Goal: Task Accomplishment & Management: Complete application form

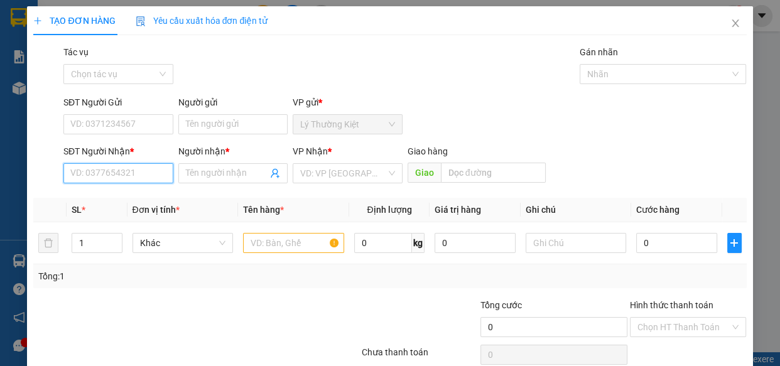
click at [112, 180] on input "SĐT Người Nhận *" at bounding box center [118, 173] width 110 height 20
click at [132, 201] on div "0967195901 - phung" at bounding box center [117, 199] width 94 height 14
type input "0967195901"
type input "phung"
type input "40.000"
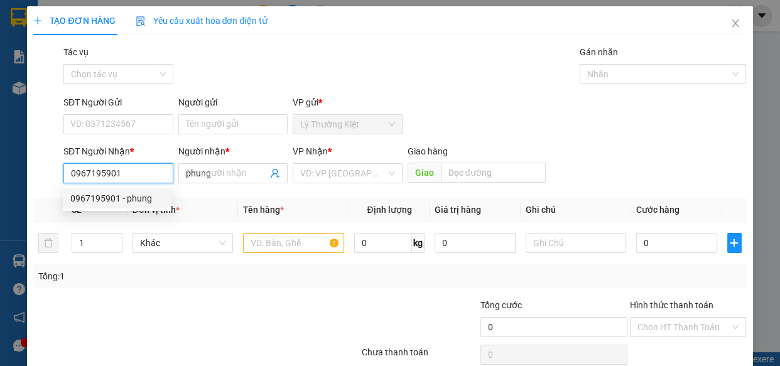
type input "40.000"
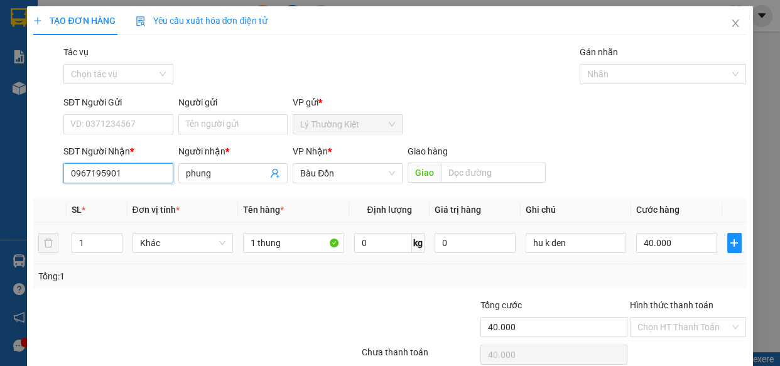
scroll to position [55, 0]
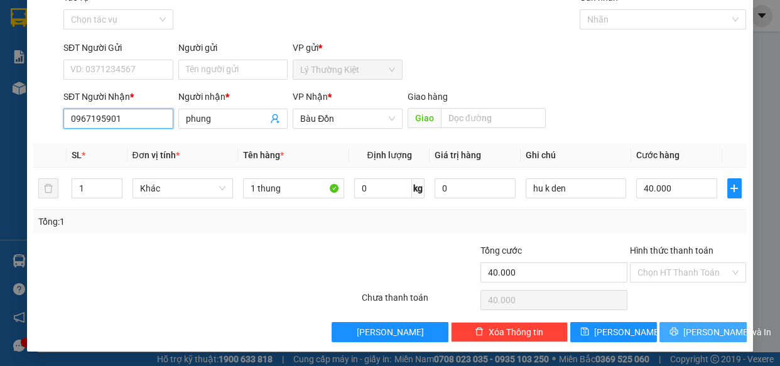
type input "0967195901"
drag, startPoint x: 685, startPoint y: 331, endPoint x: 683, endPoint y: 303, distance: 28.4
click at [685, 332] on span "[PERSON_NAME] và In" at bounding box center [727, 332] width 88 height 14
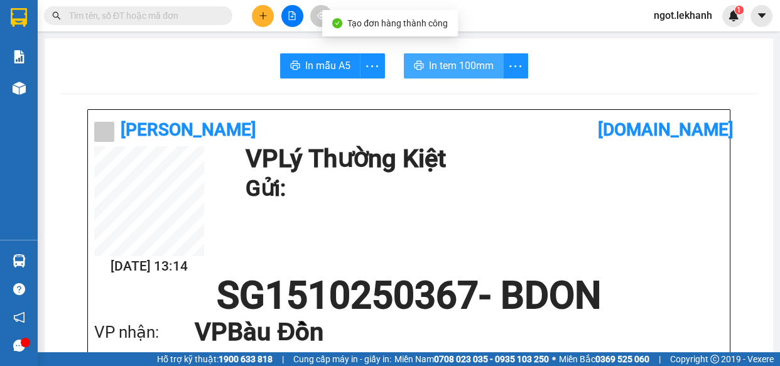
click at [453, 74] on button "In tem 100mm" at bounding box center [454, 65] width 100 height 25
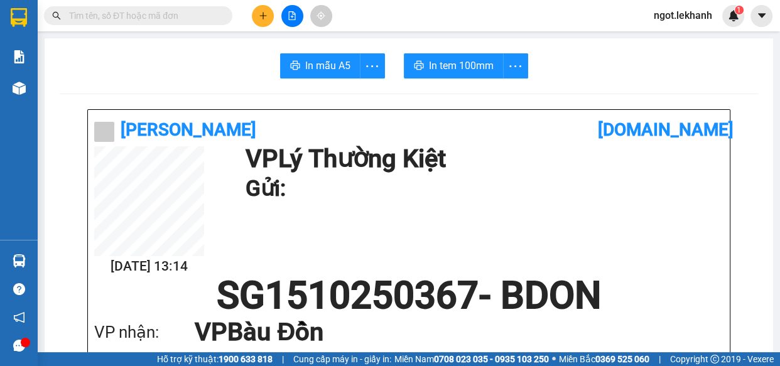
click at [269, 14] on button at bounding box center [263, 16] width 22 height 22
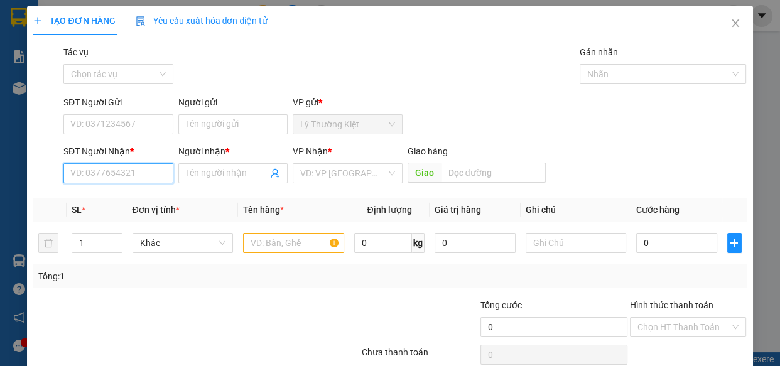
click at [139, 173] on input "SĐT Người Nhận *" at bounding box center [118, 173] width 110 height 20
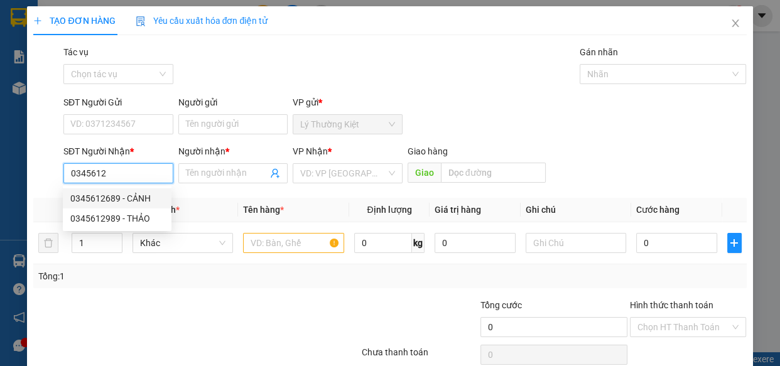
click at [109, 193] on div "0345612689 - CẢNH" at bounding box center [117, 199] width 94 height 14
type input "0345612689"
type input "CẢNH"
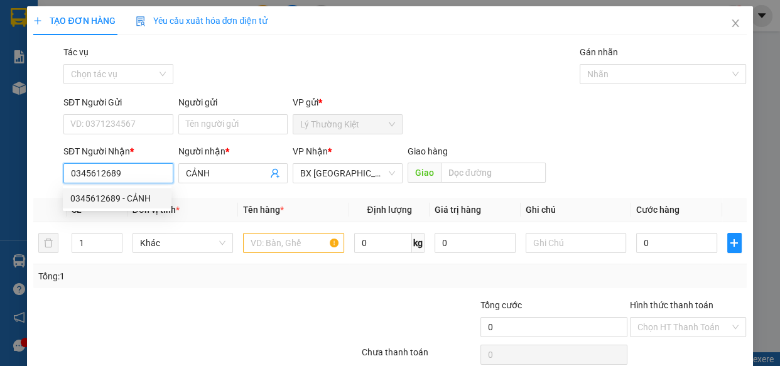
type input "50.000"
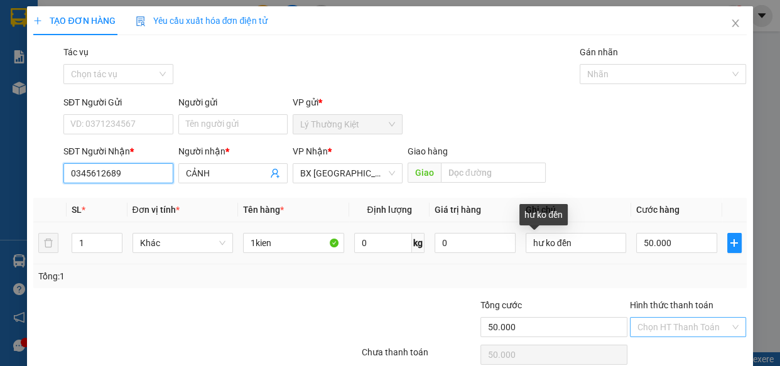
scroll to position [55, 0]
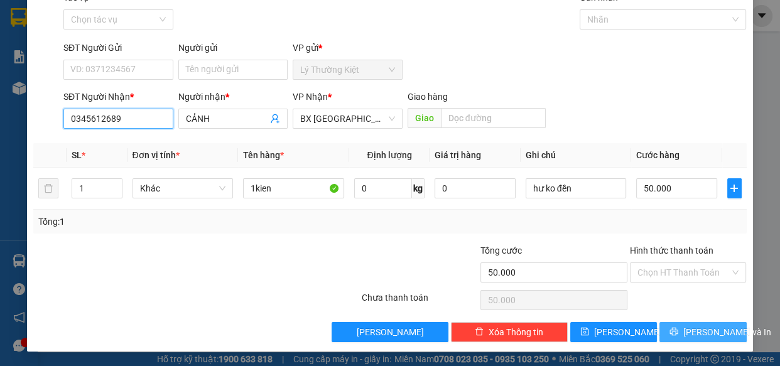
type input "0345612689"
click at [699, 339] on button "[PERSON_NAME] và In" at bounding box center [703, 332] width 87 height 20
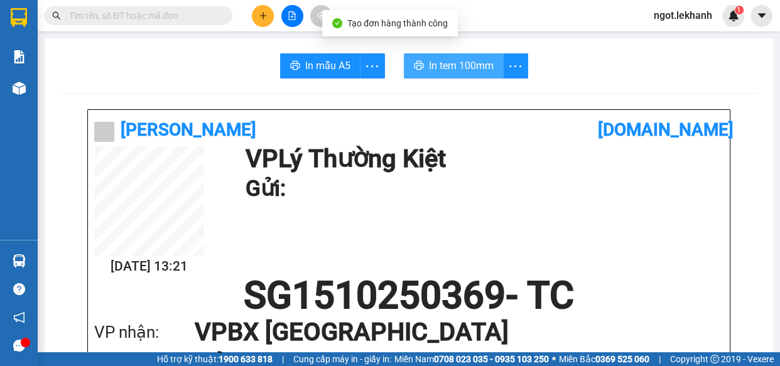
click at [484, 62] on span "In tem 100mm" at bounding box center [461, 66] width 65 height 16
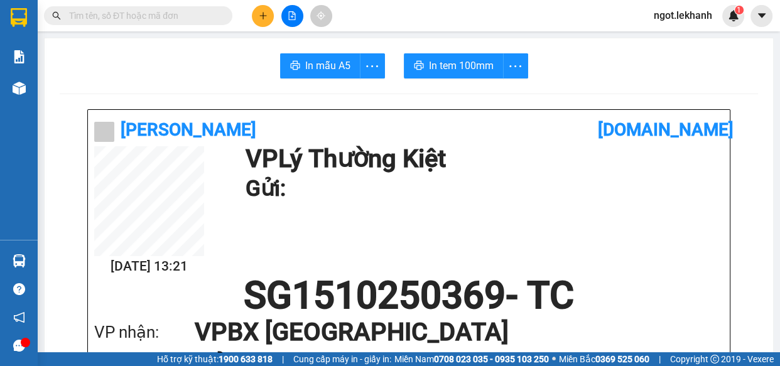
click at [266, 20] on button at bounding box center [263, 16] width 22 height 22
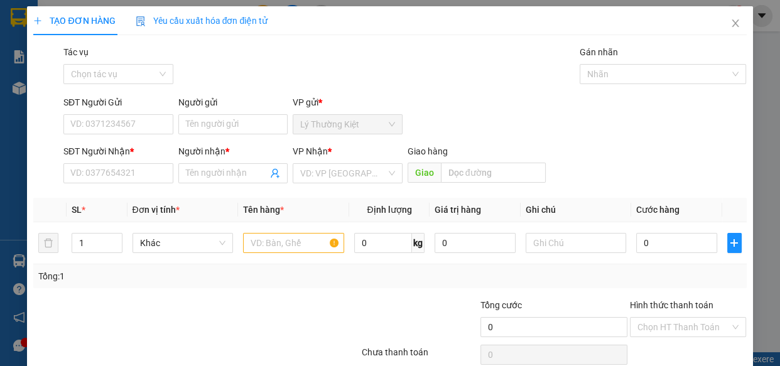
click at [134, 161] on div "SĐT Người Nhận *" at bounding box center [118, 153] width 110 height 19
click at [138, 176] on input "SĐT Người Nhận *" at bounding box center [118, 173] width 110 height 20
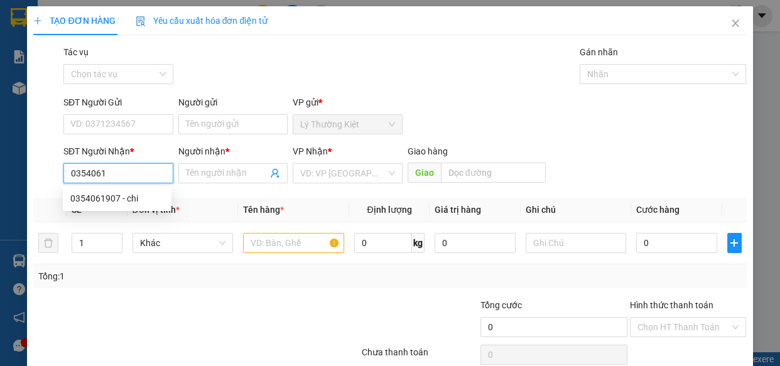
click at [126, 195] on div "0354061907 - chi" at bounding box center [117, 199] width 94 height 14
type input "0354061907"
type input "chi"
type input "40.000"
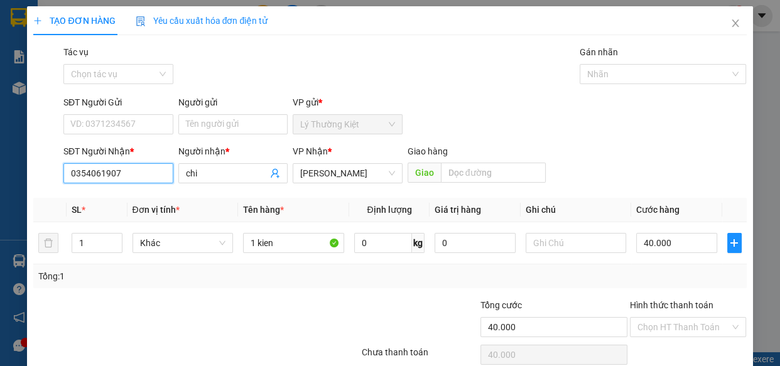
scroll to position [55, 0]
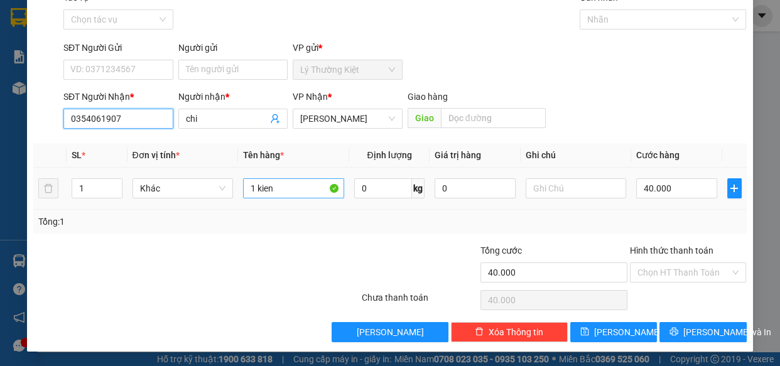
type input "0354061907"
click at [272, 188] on input "1 kien" at bounding box center [293, 188] width 101 height 20
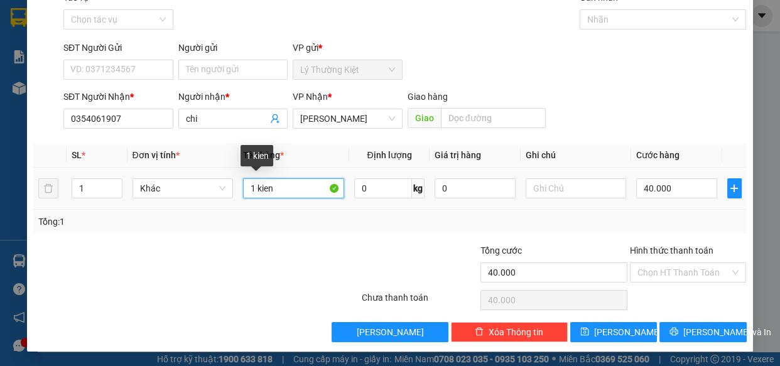
click at [272, 188] on input "1 kien" at bounding box center [293, 188] width 101 height 20
type input "1 thung"
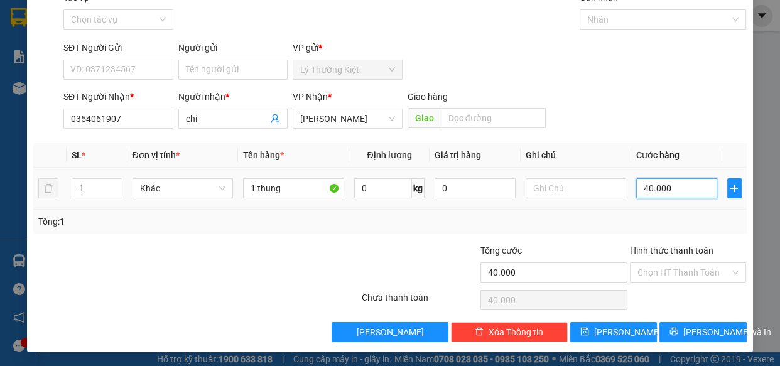
click at [679, 196] on input "40.000" at bounding box center [676, 188] width 81 height 20
type input "3"
type input "30"
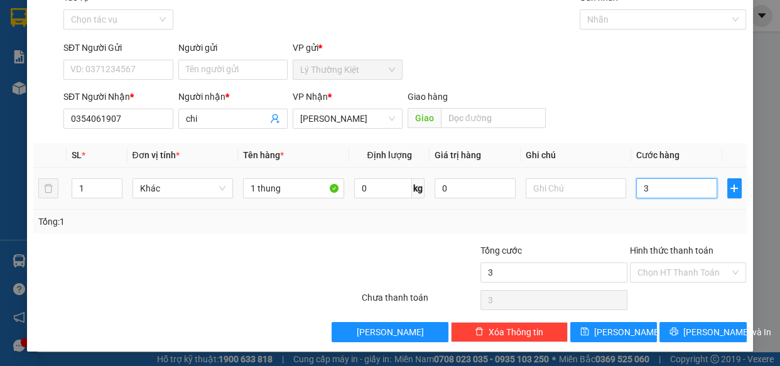
type input "30"
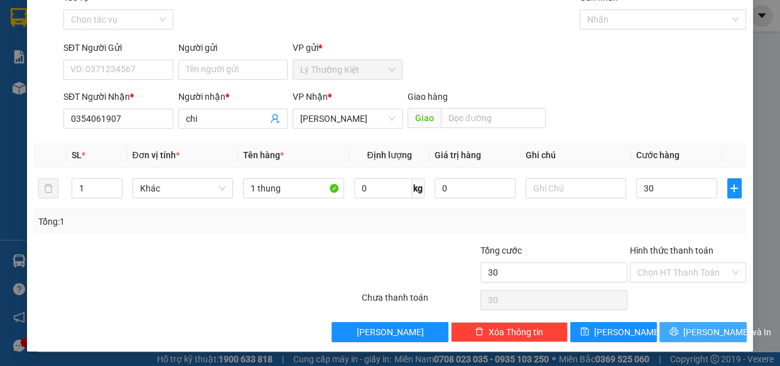
type input "30.000"
drag, startPoint x: 716, startPoint y: 332, endPoint x: 685, endPoint y: 303, distance: 43.1
click at [716, 333] on div "Transit Pickup Surcharge Ids Transit Deliver Surcharge Ids Transit Deliver Surc…" at bounding box center [389, 167] width 713 height 352
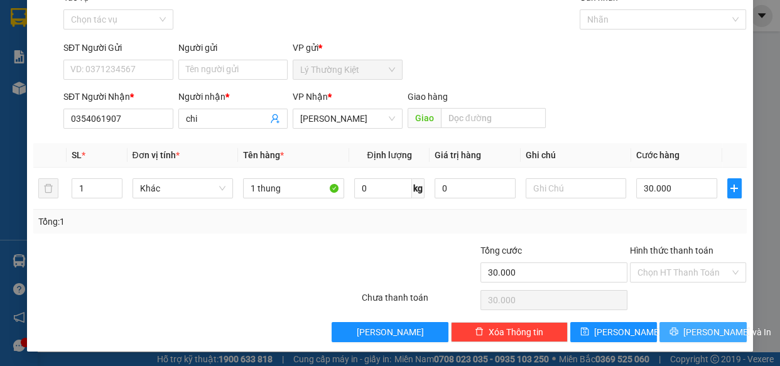
click at [691, 327] on button "[PERSON_NAME] và In" at bounding box center [703, 332] width 87 height 20
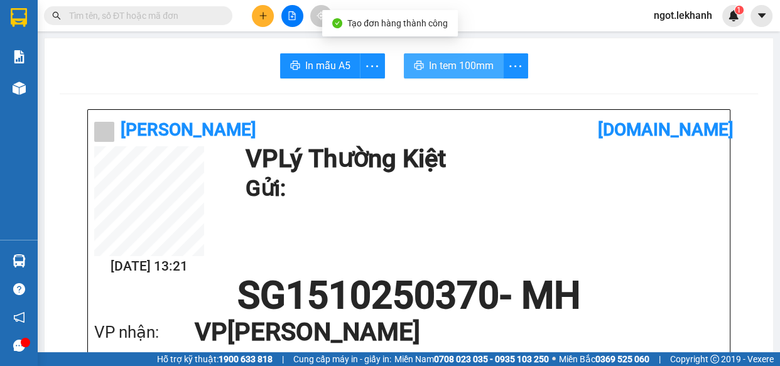
click at [464, 58] on span "In tem 100mm" at bounding box center [461, 66] width 65 height 16
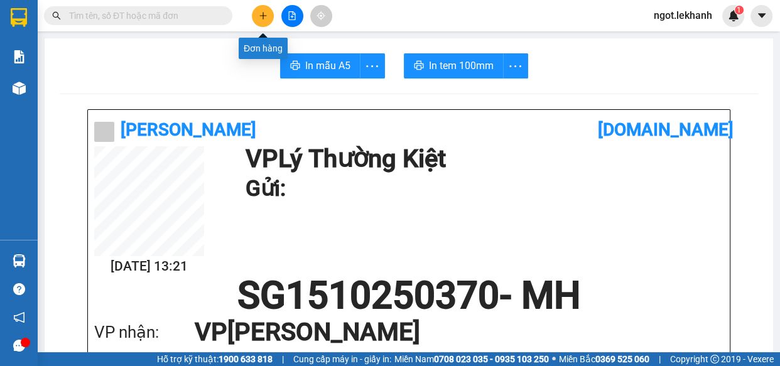
click at [267, 18] on icon "plus" at bounding box center [263, 15] width 9 height 9
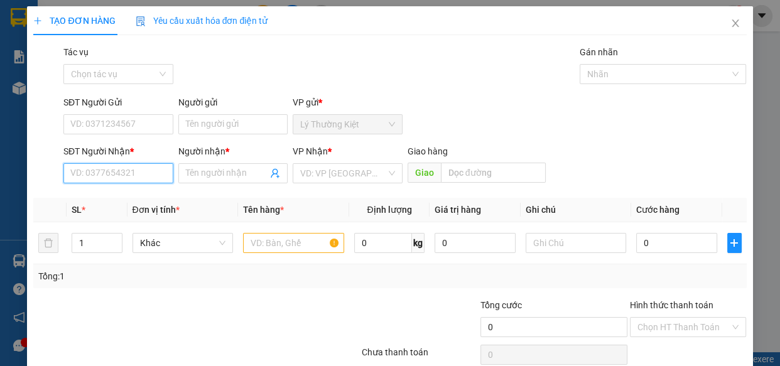
click at [153, 173] on input "SĐT Người Nhận *" at bounding box center [118, 173] width 110 height 20
type input "0"
click at [140, 197] on div "0855575757 - tân" at bounding box center [117, 199] width 94 height 14
type input "0855575757"
type input "tân"
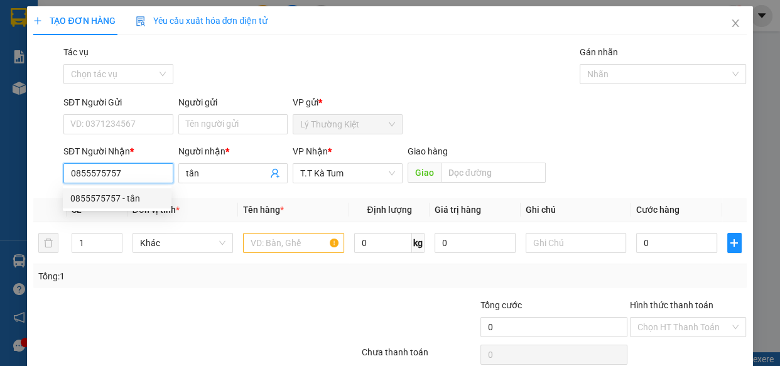
type input "30.000"
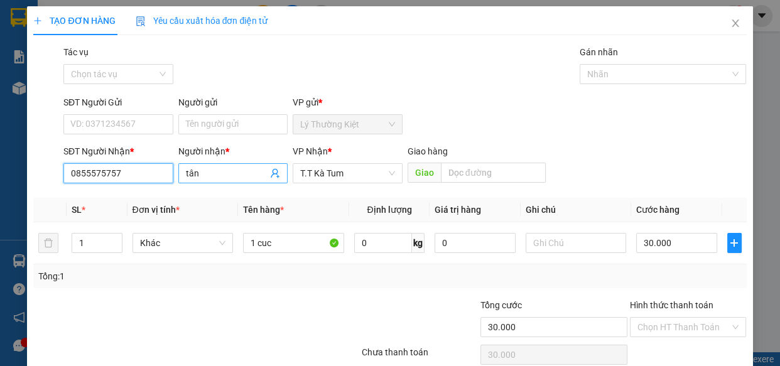
type input "0855575757"
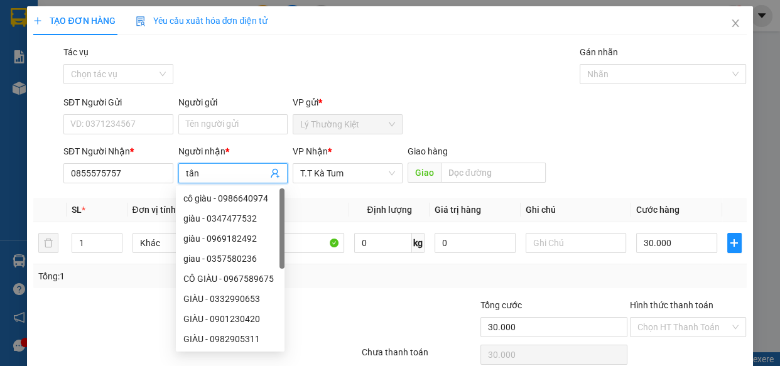
drag, startPoint x: 217, startPoint y: 177, endPoint x: 185, endPoint y: 180, distance: 32.2
click at [186, 180] on input "tân" at bounding box center [227, 173] width 82 height 14
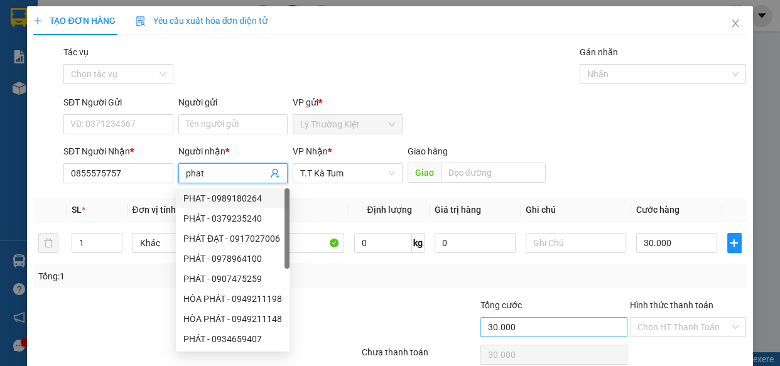
scroll to position [55, 0]
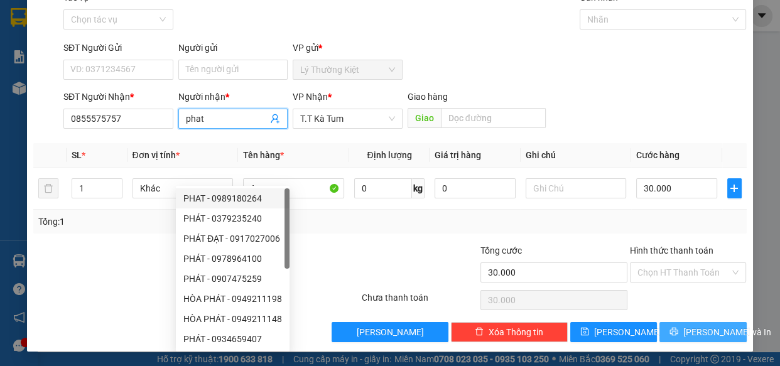
type input "phat"
click at [685, 334] on span "[PERSON_NAME] và In" at bounding box center [727, 332] width 88 height 14
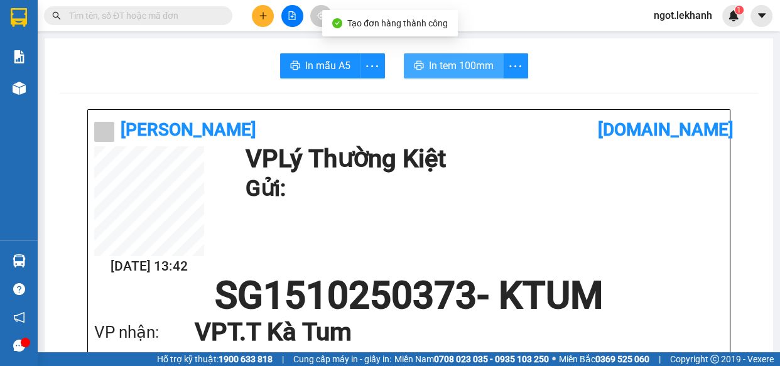
click at [467, 68] on span "In tem 100mm" at bounding box center [461, 66] width 65 height 16
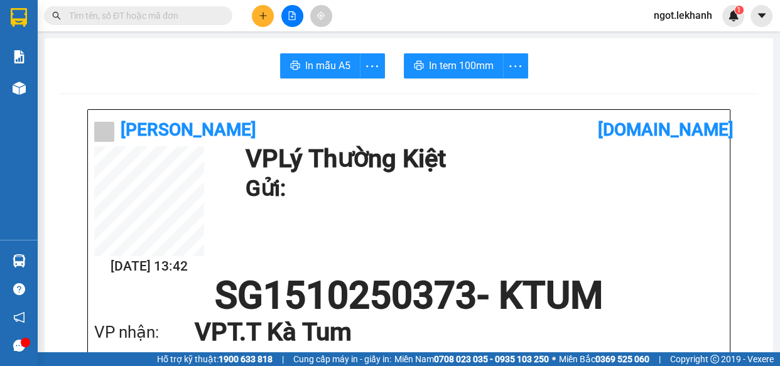
click at [264, 14] on icon "plus" at bounding box center [263, 15] width 9 height 9
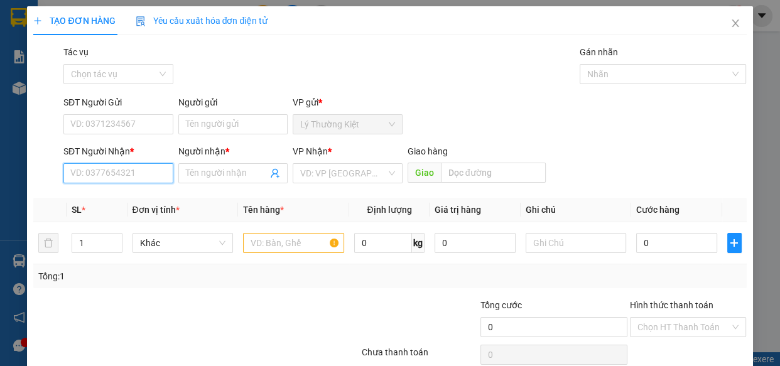
click at [133, 173] on input "SĐT Người Nhận *" at bounding box center [118, 173] width 110 height 20
click at [135, 202] on div "0987971559 - CÔ CHÂU" at bounding box center [117, 199] width 94 height 14
type input "0987971559"
type input "CÔ CHÂU"
type input "30.000"
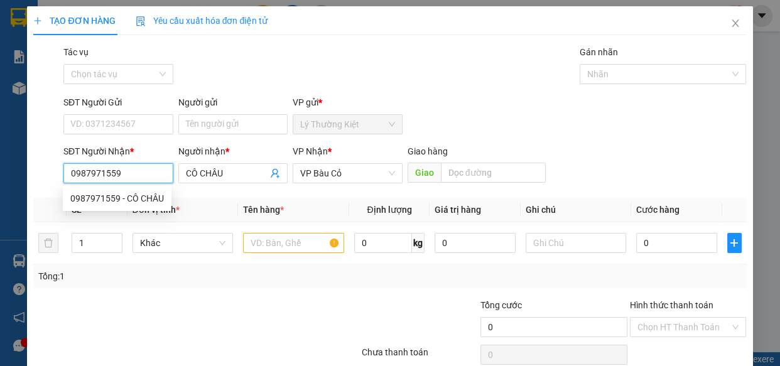
type input "30.000"
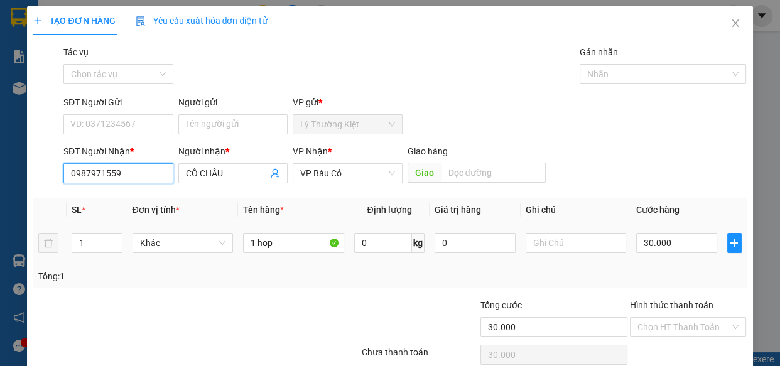
scroll to position [55, 0]
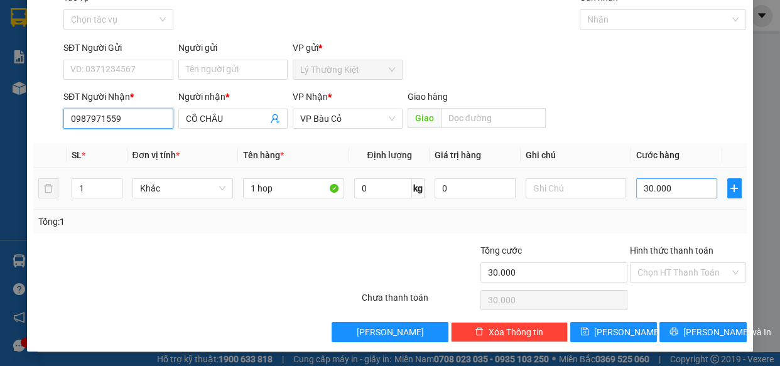
type input "0987971559"
click at [662, 184] on input "30.000" at bounding box center [676, 188] width 81 height 20
type input "4"
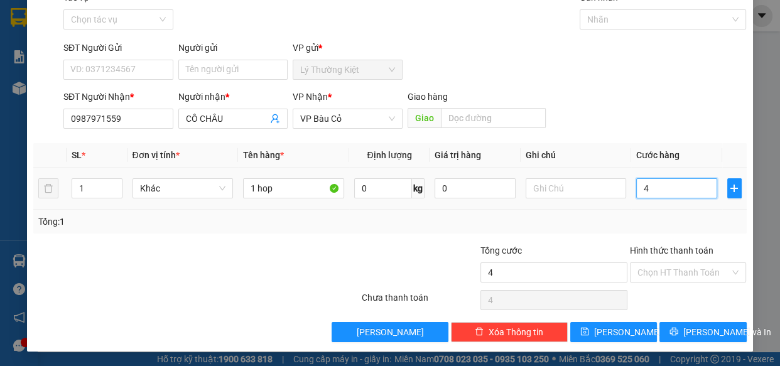
type input "40"
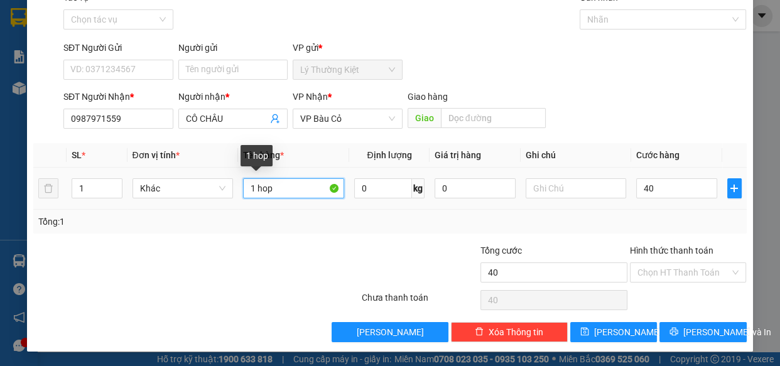
type input "40.000"
click at [298, 192] on input "1 hop" at bounding box center [293, 188] width 101 height 20
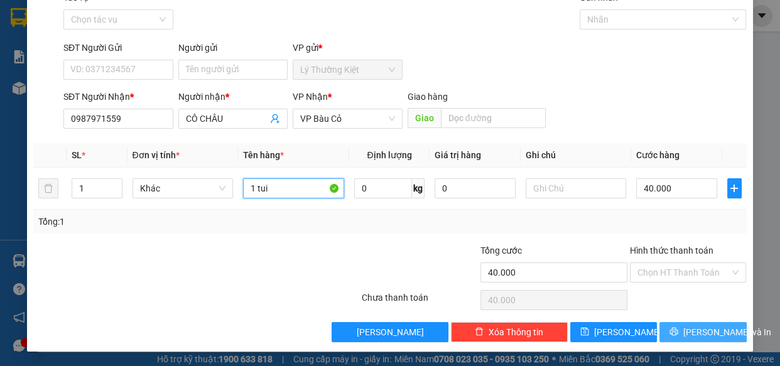
type input "1 tui"
click at [710, 324] on button "[PERSON_NAME] và In" at bounding box center [703, 332] width 87 height 20
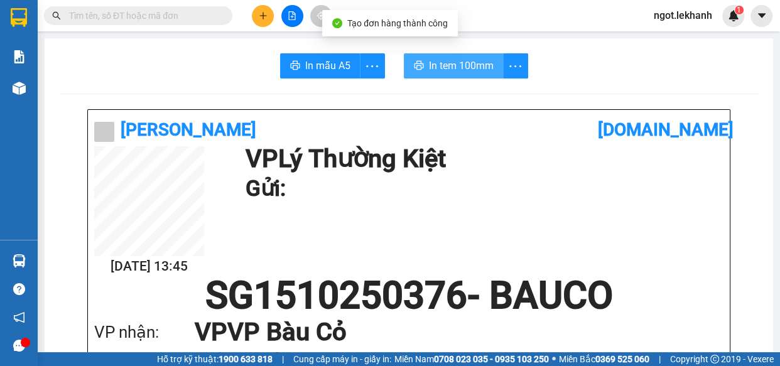
click at [477, 63] on button "In tem 100mm" at bounding box center [454, 65] width 100 height 25
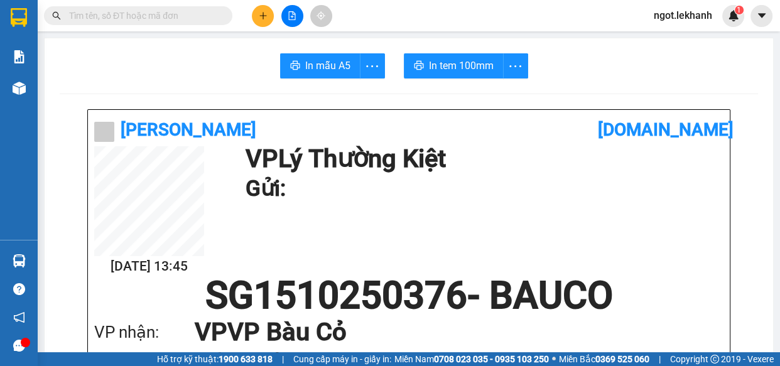
scroll to position [75, 0]
click at [269, 14] on button at bounding box center [263, 16] width 22 height 22
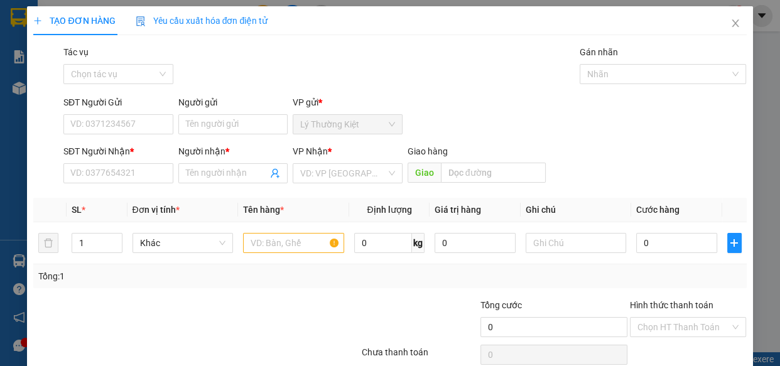
click at [151, 183] on div "SĐT Người Nhận * VD: 0377654321" at bounding box center [118, 166] width 110 height 44
click at [143, 160] on div "SĐT Người Nhận *" at bounding box center [118, 153] width 110 height 19
click at [150, 181] on input "SĐT Người Nhận *" at bounding box center [118, 173] width 110 height 20
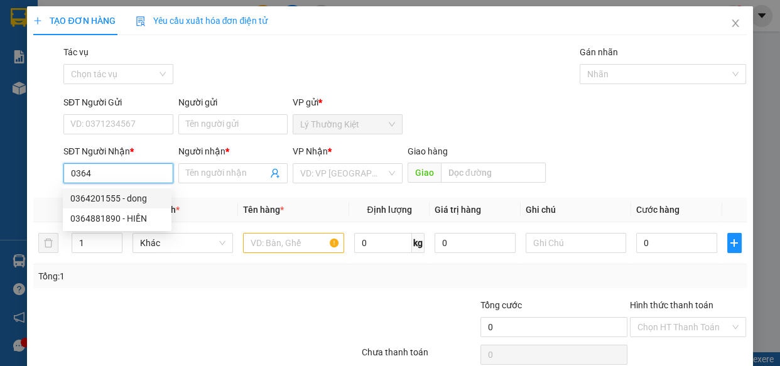
click at [144, 200] on div "0364201555 - dong" at bounding box center [117, 199] width 94 height 14
type input "0364201555"
type input "dong"
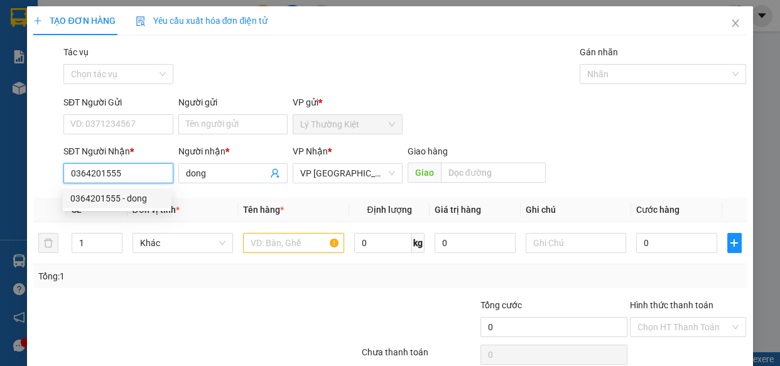
type input "40.000"
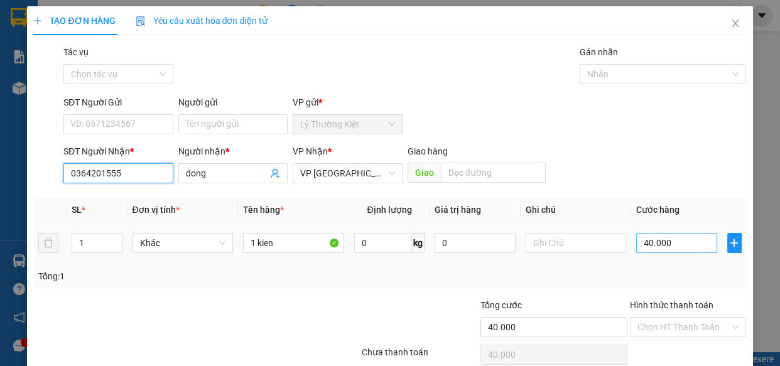
type input "0364201555"
click at [661, 244] on input "40.000" at bounding box center [676, 243] width 81 height 20
type input "3"
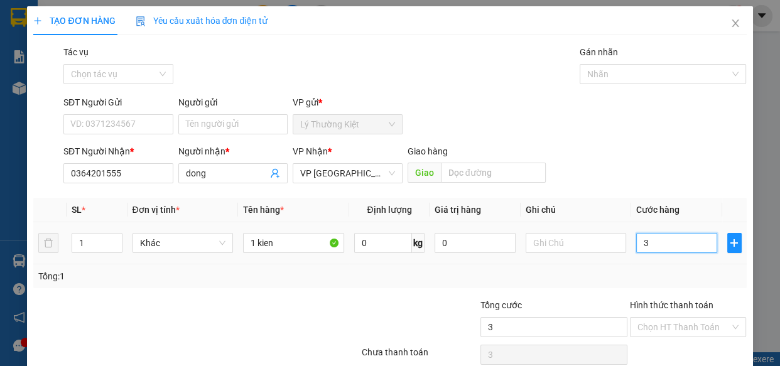
type input "30"
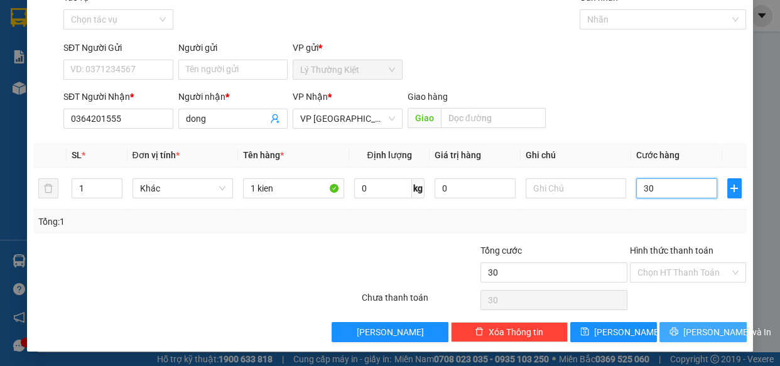
type input "30"
type input "30.000"
click at [683, 330] on button "[PERSON_NAME] và In" at bounding box center [703, 332] width 87 height 20
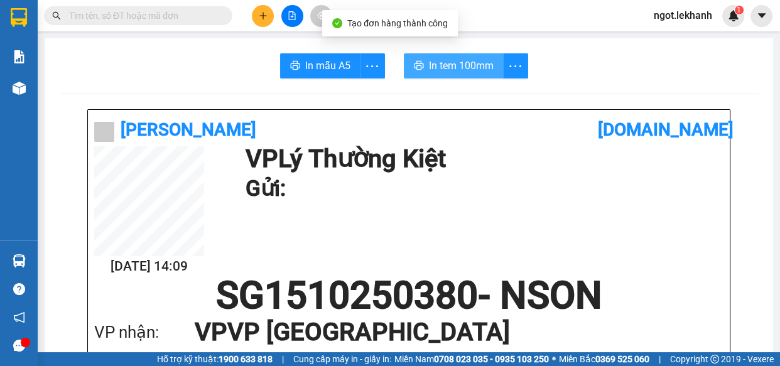
drag, startPoint x: 444, startPoint y: 63, endPoint x: 448, endPoint y: 78, distance: 15.1
click at [444, 63] on span "In tem 100mm" at bounding box center [461, 66] width 65 height 16
